Goal: Transaction & Acquisition: Download file/media

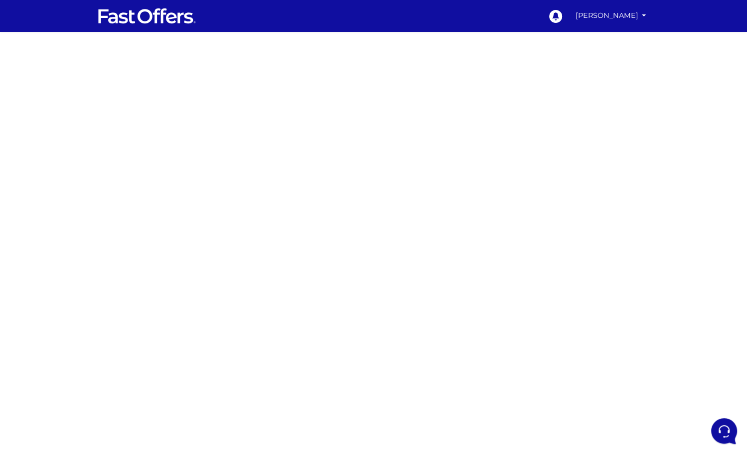
click at [144, 140] on div at bounding box center [373, 281] width 747 height 498
click at [200, 289] on div at bounding box center [373, 281] width 747 height 498
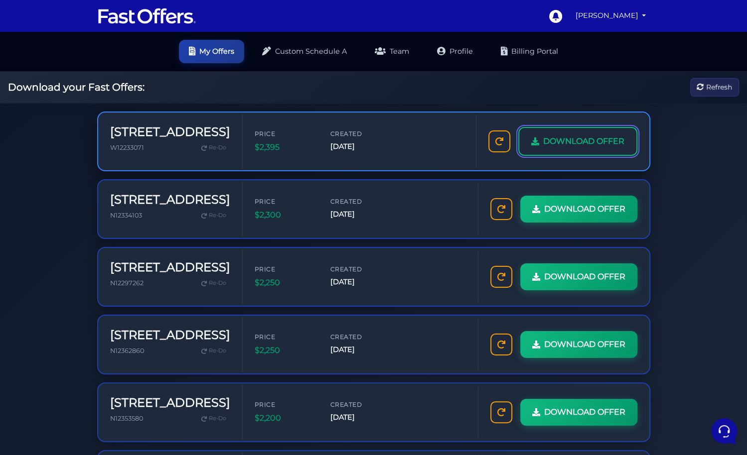
click at [581, 139] on span "DOWNLOAD OFFER" at bounding box center [583, 141] width 81 height 13
